Goal: Task Accomplishment & Management: Use online tool/utility

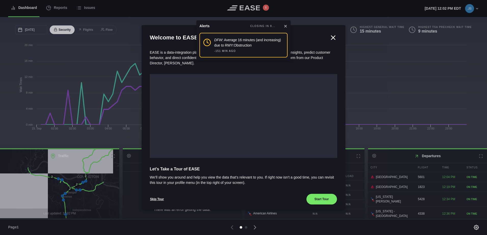
click at [287, 24] on icon at bounding box center [285, 26] width 4 height 4
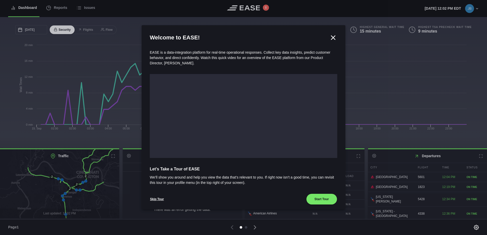
click at [331, 37] on icon at bounding box center [333, 38] width 4 height 4
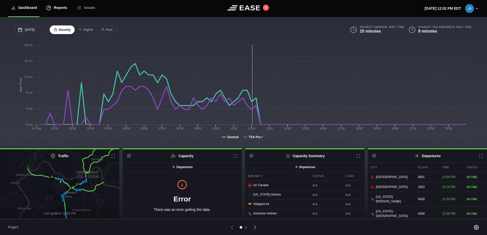
click at [58, 7] on div "Reports" at bounding box center [56, 7] width 21 height 17
select select "7"
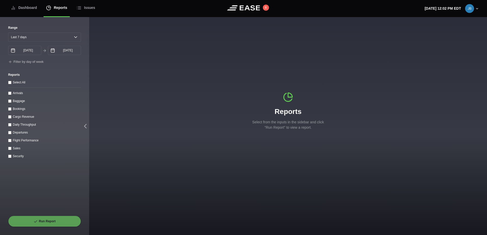
click at [10, 150] on input "Sales" at bounding box center [9, 148] width 3 height 3
checkbox input "true"
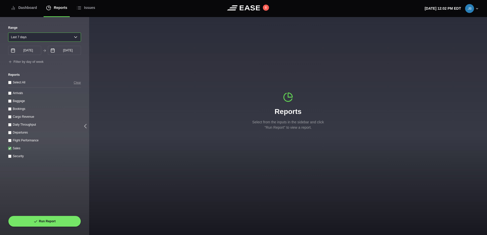
click at [67, 36] on select "[DATE] Last 7 days Last 14 days Last 30 days Last 6 weeks" at bounding box center [44, 37] width 73 height 9
click at [70, 75] on label "Reports" at bounding box center [44, 75] width 73 height 5
click at [34, 50] on input "[DATE]" at bounding box center [24, 50] width 33 height 9
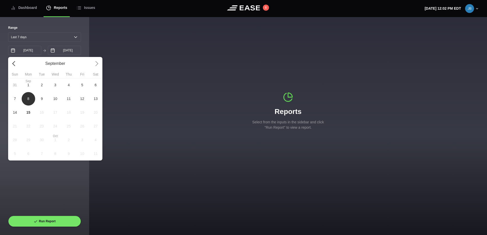
click at [15, 63] on link at bounding box center [14, 63] width 13 height 13
click at [70, 87] on span "1" at bounding box center [69, 84] width 2 height 5
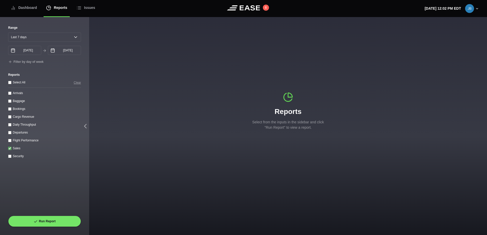
select select "0"
type input "[DATE]"
click at [57, 222] on button "Run Report" at bounding box center [44, 221] width 73 height 11
select select "42"
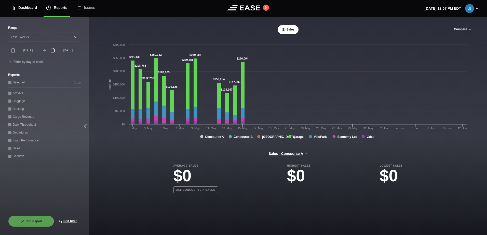
click at [28, 6] on div "Dashboard" at bounding box center [24, 7] width 26 height 17
